Goal: Information Seeking & Learning: Learn about a topic

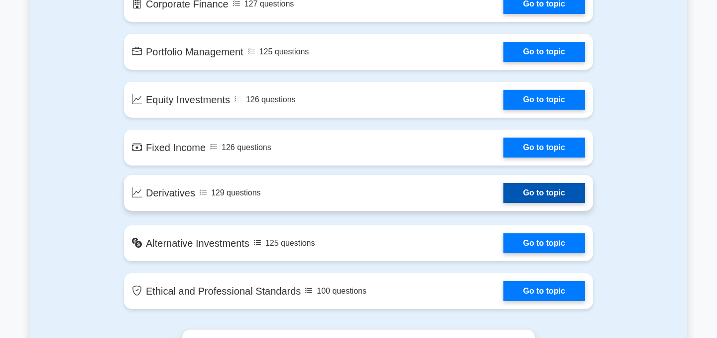
scroll to position [747, 0]
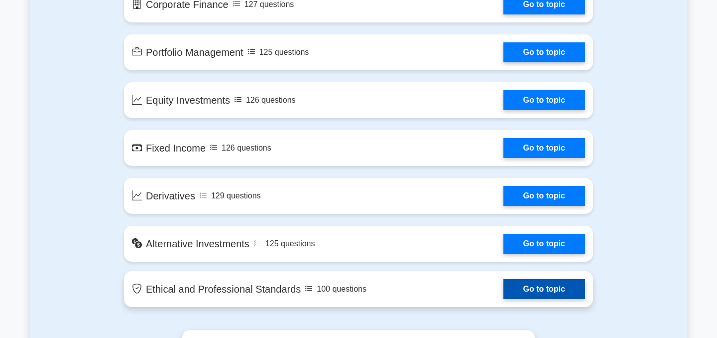
click at [525, 291] on link "Go to topic" at bounding box center [545, 289] width 82 height 20
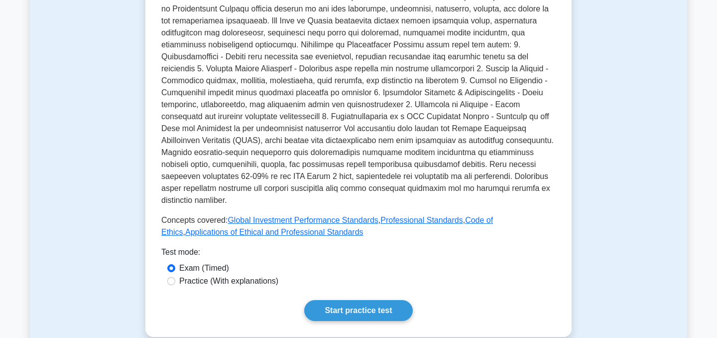
scroll to position [328, 0]
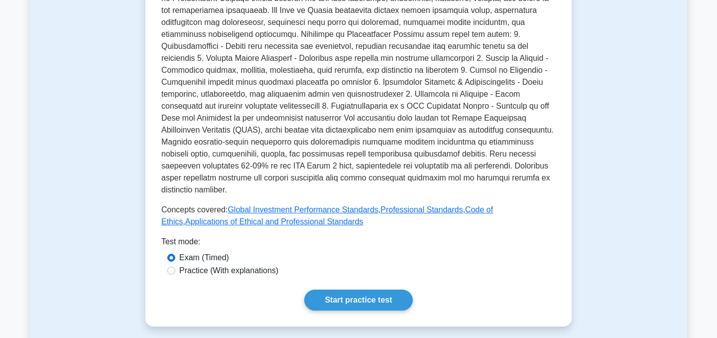
click at [245, 264] on label "Practice (With explanations)" at bounding box center [228, 270] width 99 height 12
click at [175, 266] on input "Practice (With explanations)" at bounding box center [171, 270] width 8 height 8
radio input "true"
click at [371, 289] on link "Start practice test" at bounding box center [358, 299] width 108 height 21
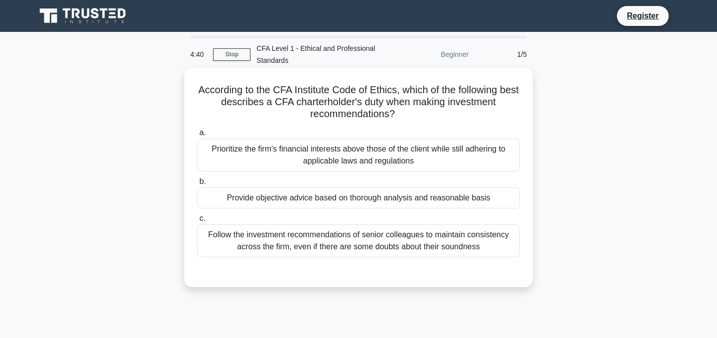
click at [446, 196] on div "Provide objective advice based on thorough analysis and reasonable basis" at bounding box center [358, 197] width 323 height 21
click at [197, 185] on input "b. Provide objective advice based on thorough analysis and reasonable basis" at bounding box center [197, 181] width 0 height 6
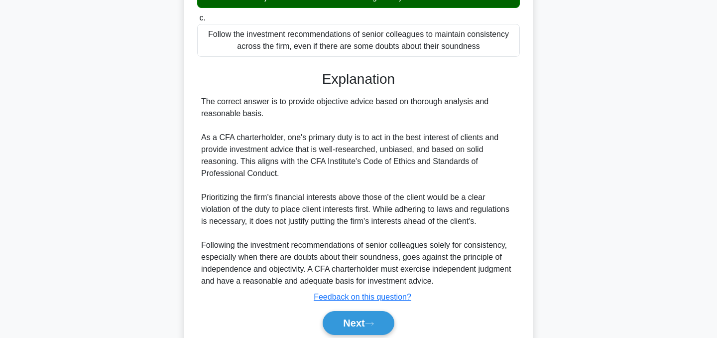
scroll to position [203, 0]
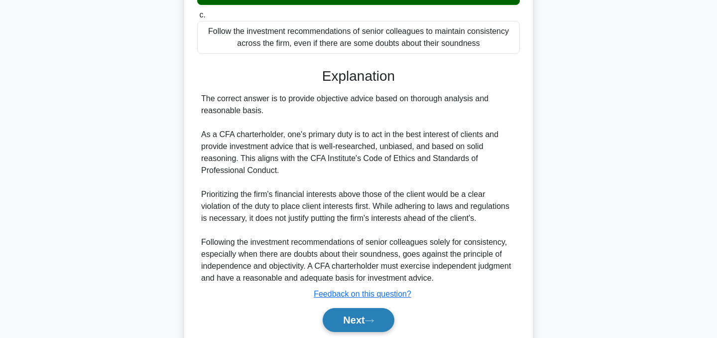
click at [387, 315] on button "Next" at bounding box center [358, 320] width 71 height 24
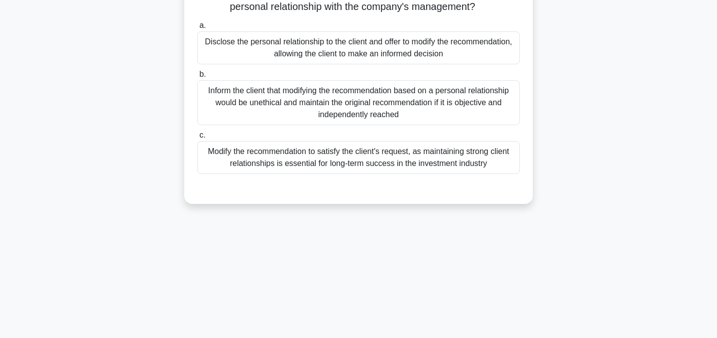
scroll to position [123, 0]
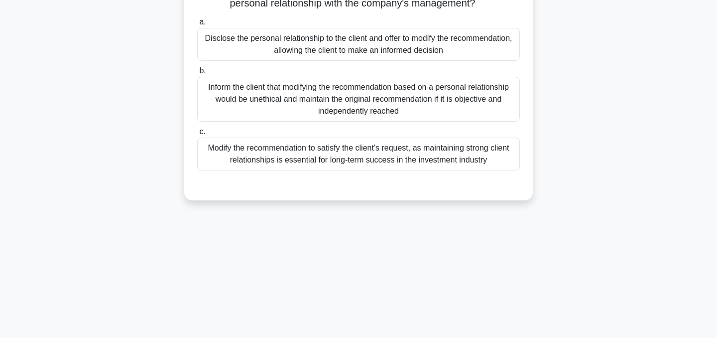
click at [465, 40] on div "Disclose the personal relationship to the client and offer to modify the recomm…" at bounding box center [358, 44] width 323 height 33
click at [197, 25] on input "a. Disclose the personal relationship to the client and offer to modify the rec…" at bounding box center [197, 22] width 0 height 6
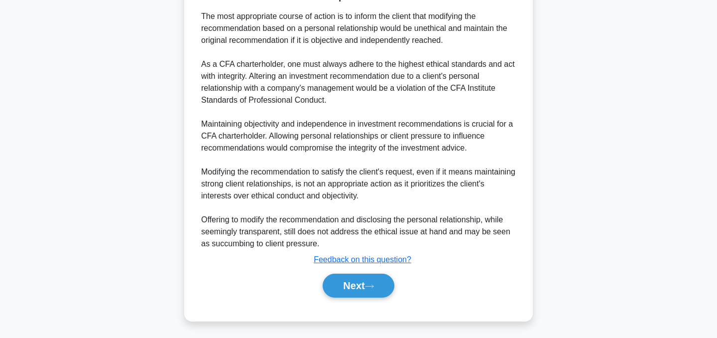
scroll to position [324, 0]
